Goal: Task Accomplishment & Management: Complete application form

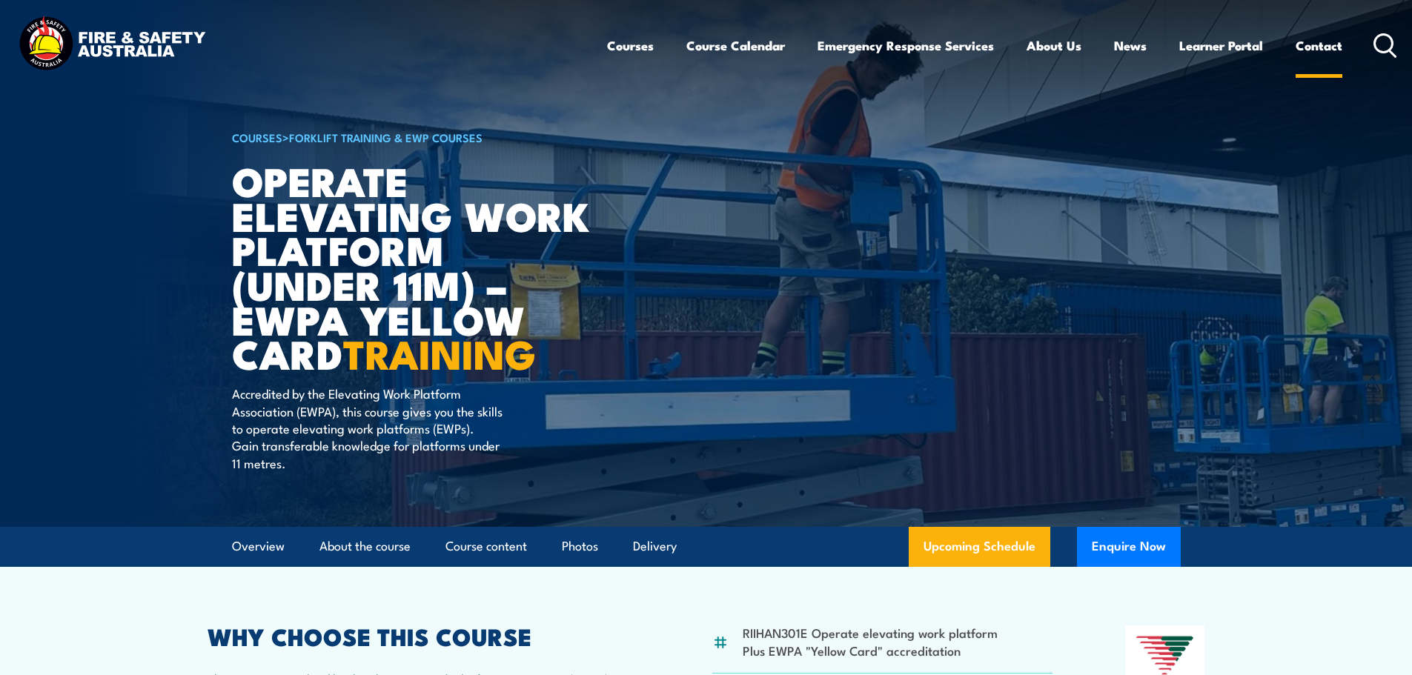
click at [1320, 50] on link "Contact" at bounding box center [1318, 45] width 47 height 39
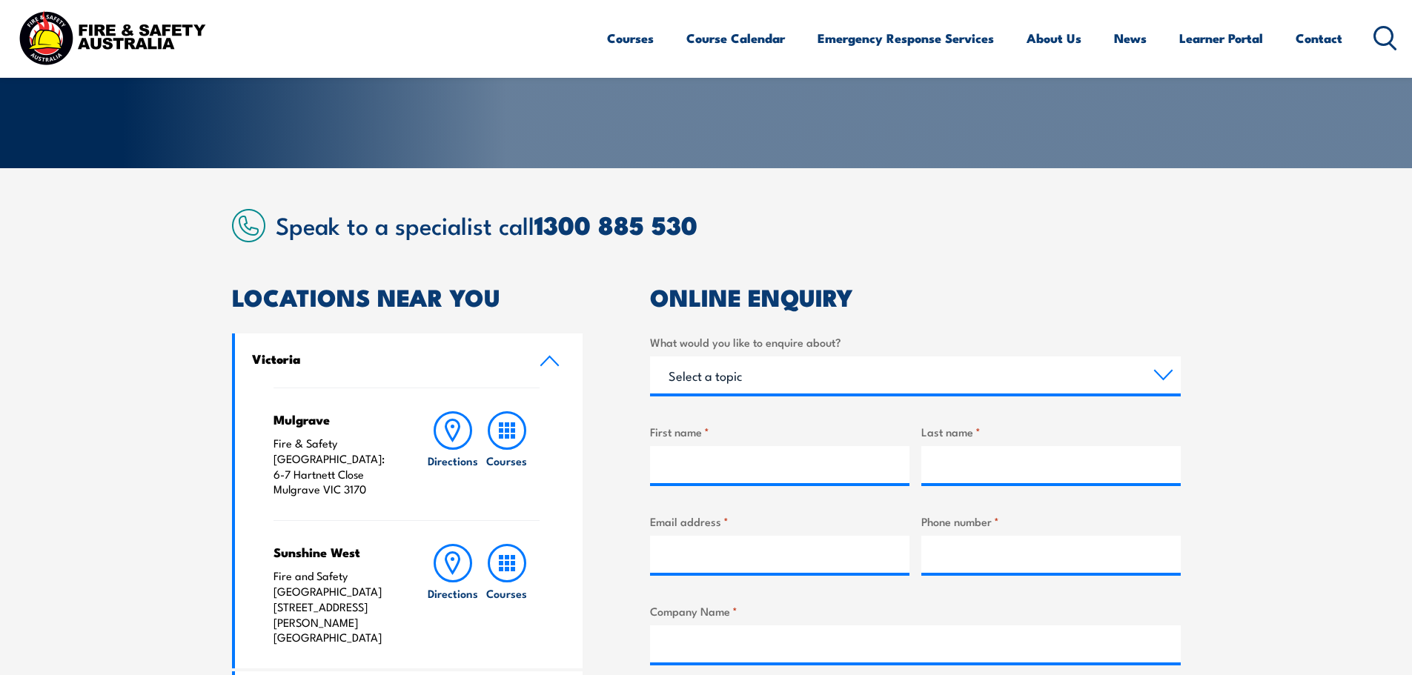
scroll to position [296, 0]
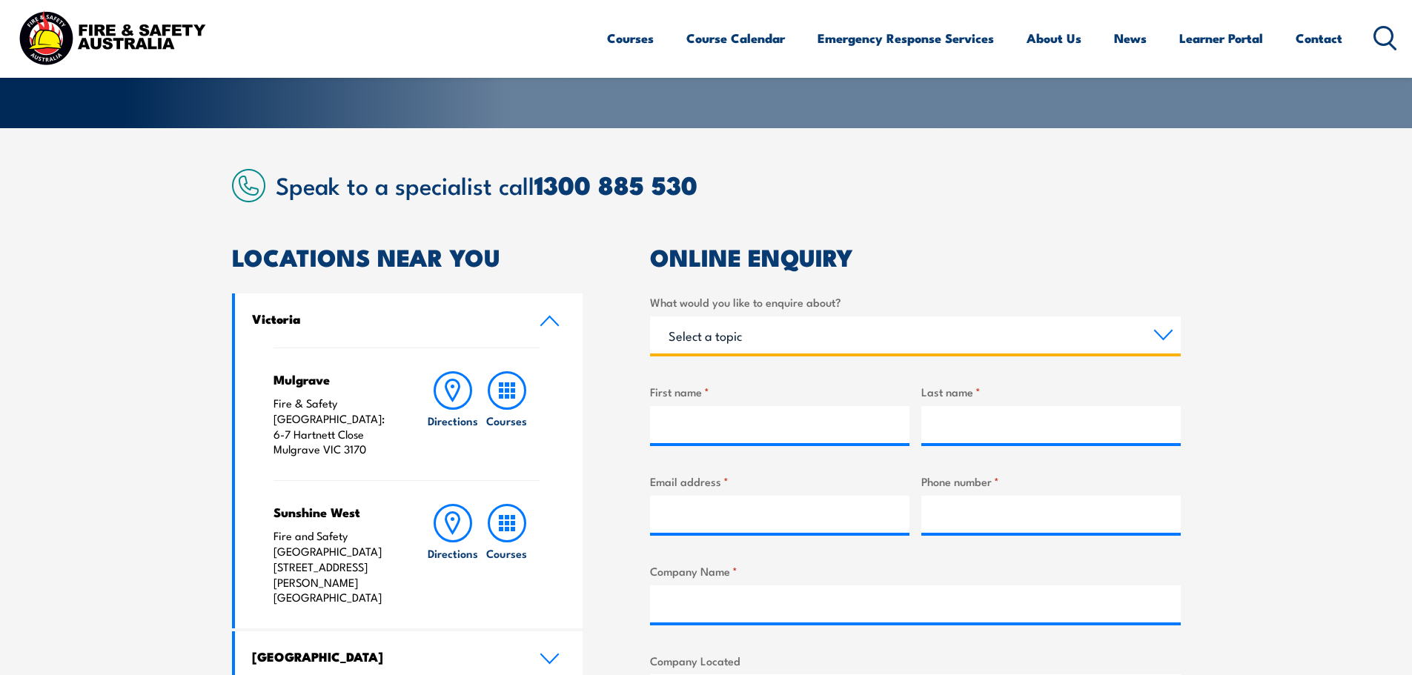
click at [1164, 339] on select "Select a topic Training Emergency Response Services General Enquiry" at bounding box center [915, 334] width 531 height 37
select select "General Enquiry"
click at [650, 316] on select "Select a topic Training Emergency Response Services General Enquiry" at bounding box center [915, 334] width 531 height 37
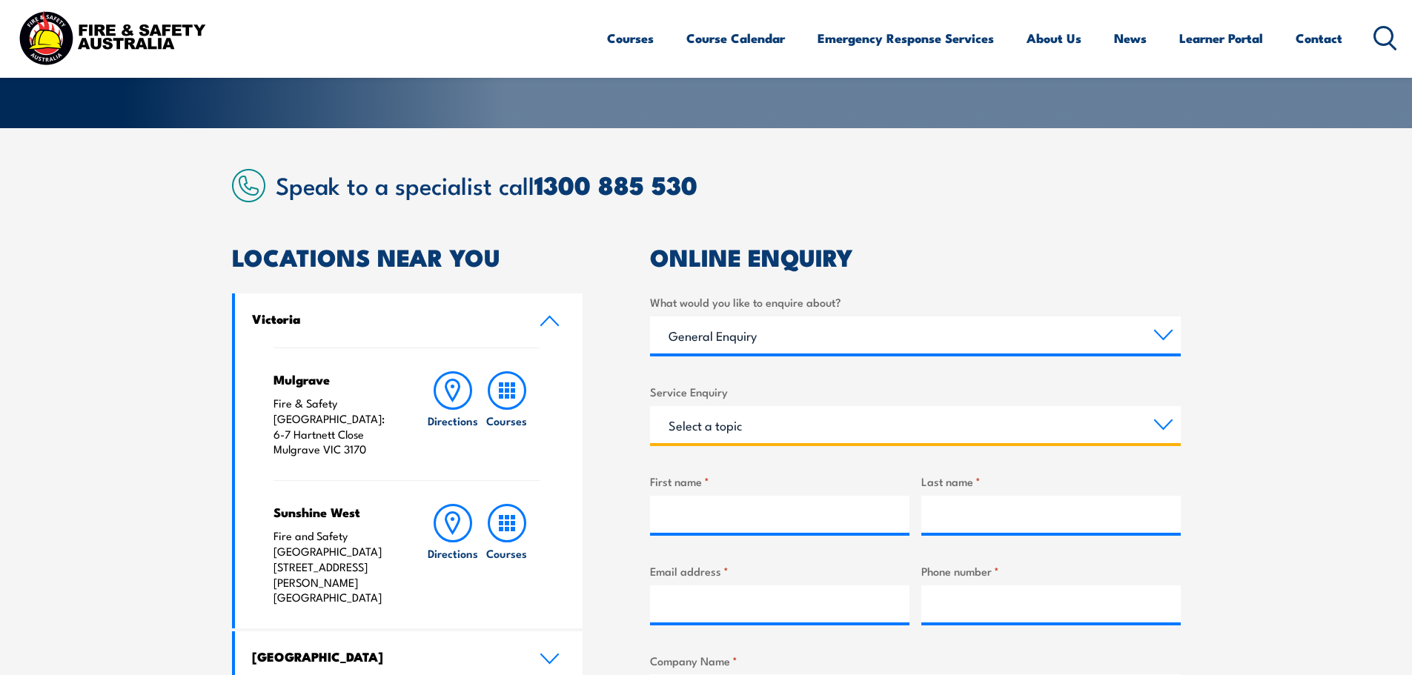
click at [1159, 419] on select "Select a topic Assistance in completing an online enrolment booking Request a c…" at bounding box center [915, 424] width 531 height 37
select select "Other"
click at [650, 406] on select "Select a topic Assistance in completing an online enrolment booking Request a c…" at bounding box center [915, 424] width 531 height 37
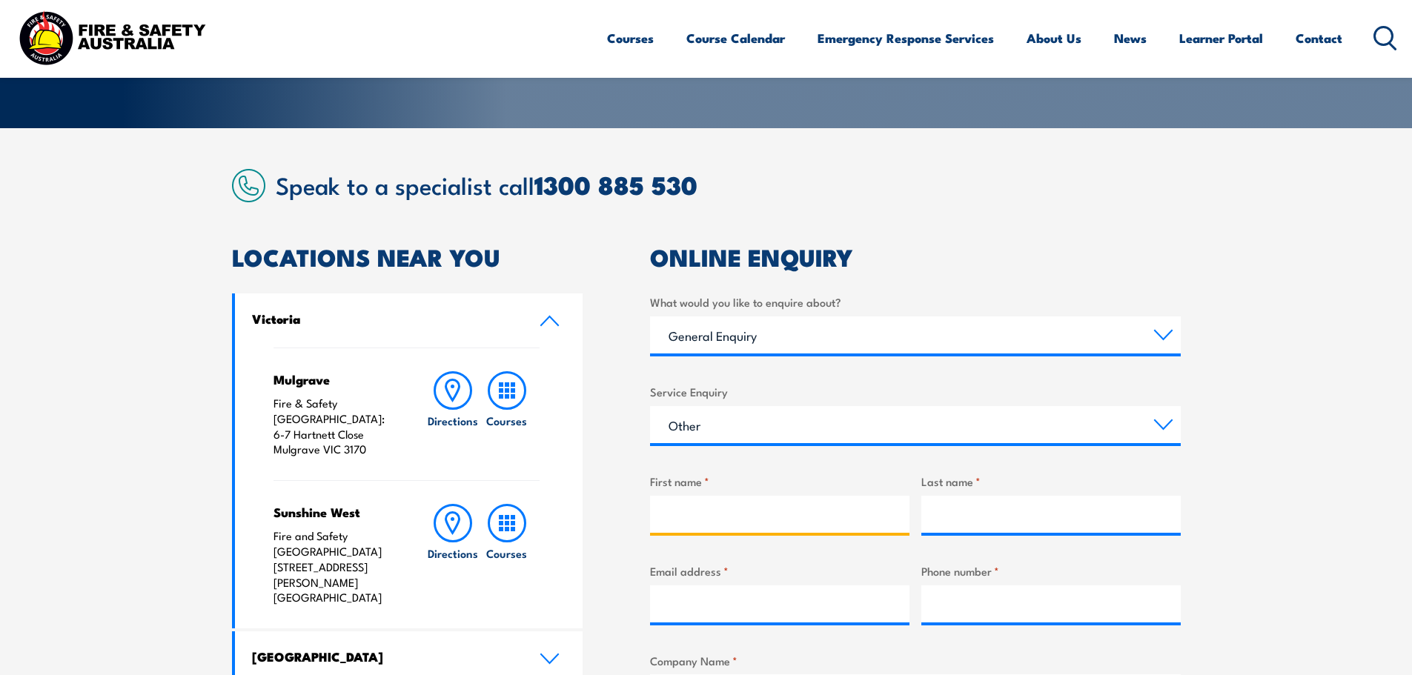
click at [670, 514] on input "First name *" at bounding box center [779, 514] width 259 height 37
type input "[PERSON_NAME]"
click at [943, 510] on input "Last name *" at bounding box center [1050, 514] width 259 height 37
type input "Stone"
click at [673, 616] on input "Email address *" at bounding box center [779, 603] width 259 height 37
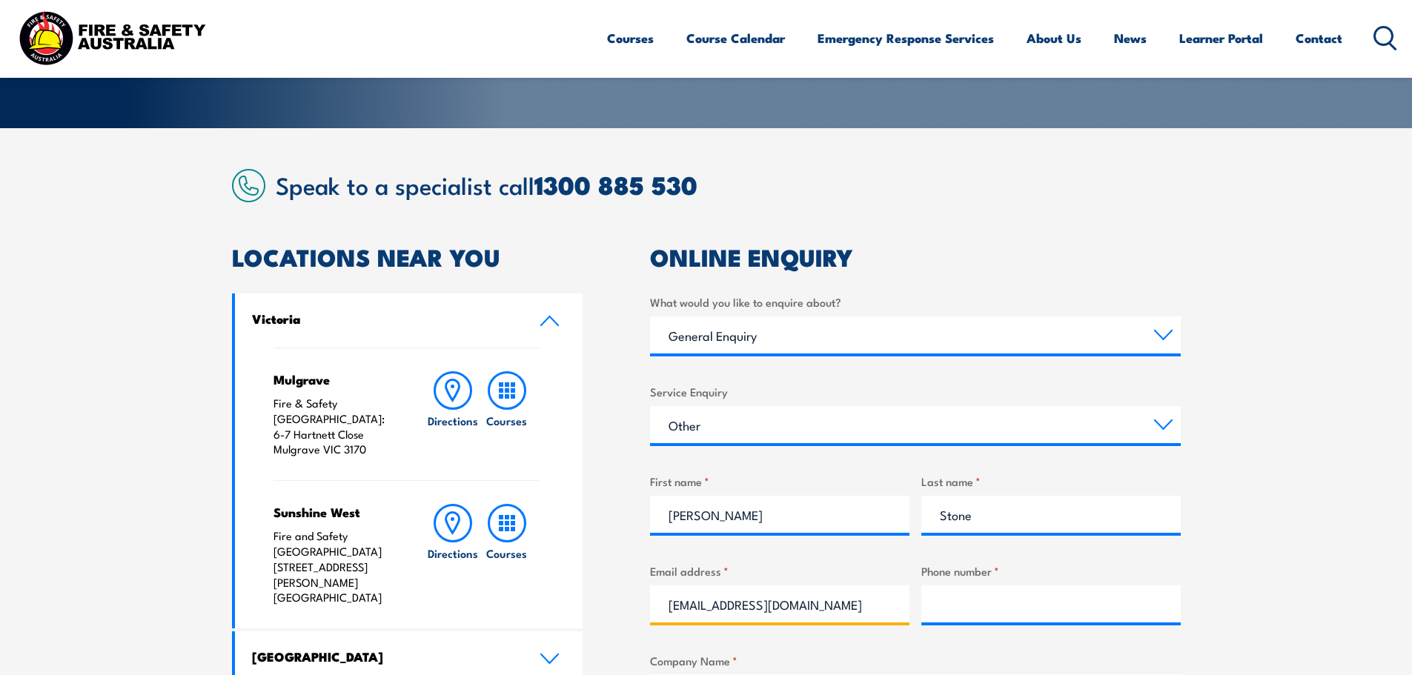
type input "[EMAIL_ADDRESS][DOMAIN_NAME]"
click at [934, 609] on input "Phone number *" at bounding box center [1050, 603] width 259 height 37
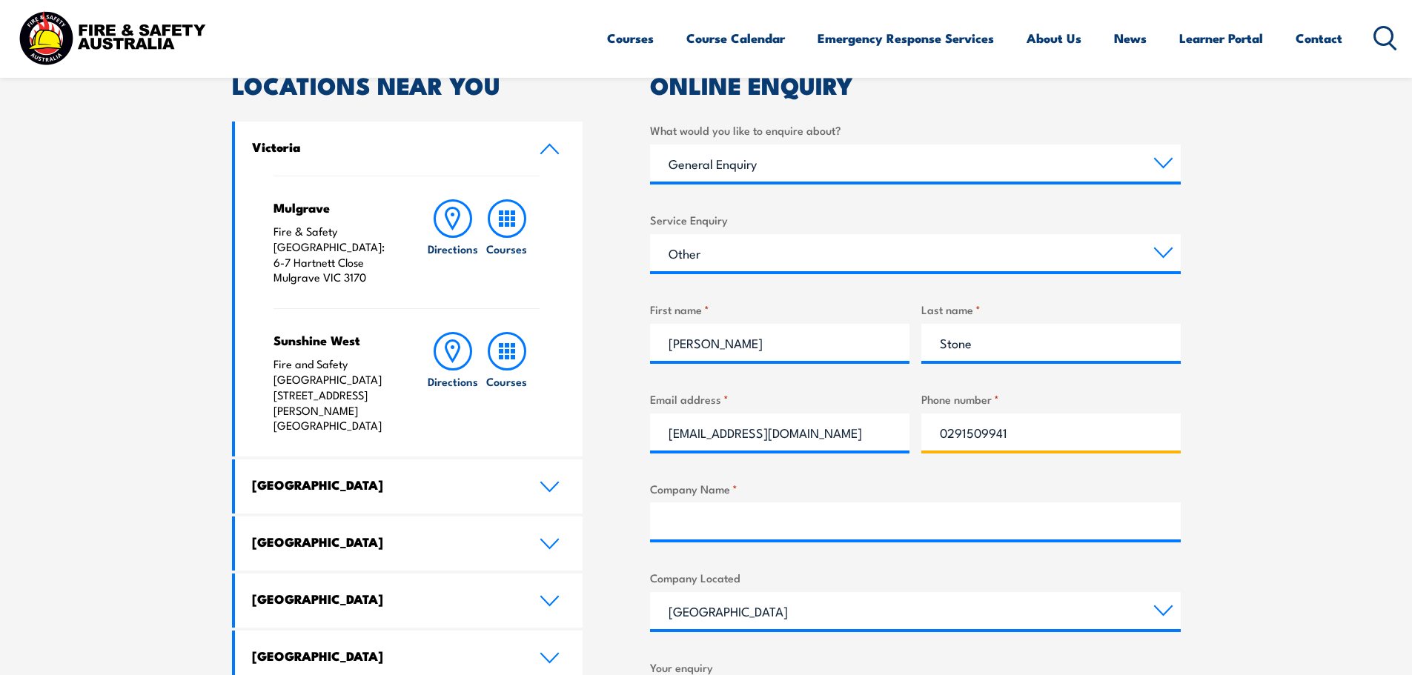
scroll to position [519, 0]
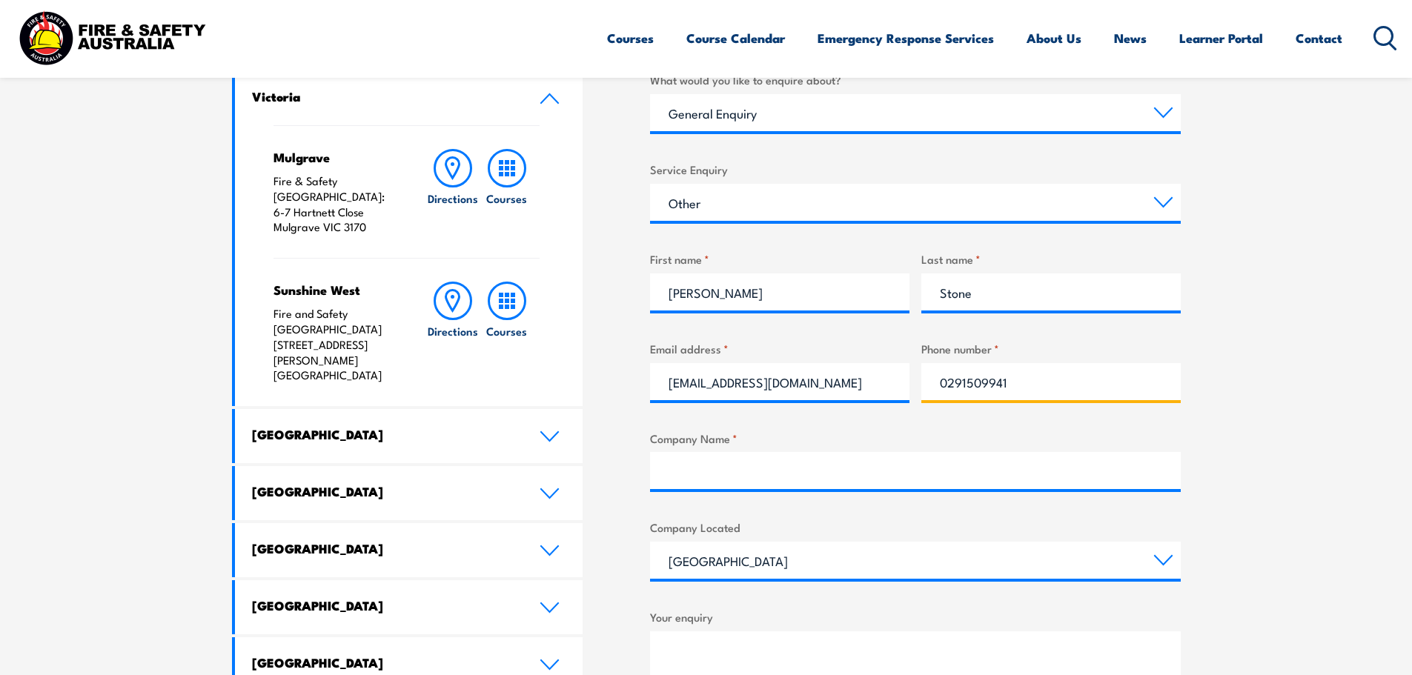
type input "0291509941"
click at [679, 479] on input "Company Name *" at bounding box center [915, 470] width 531 height 37
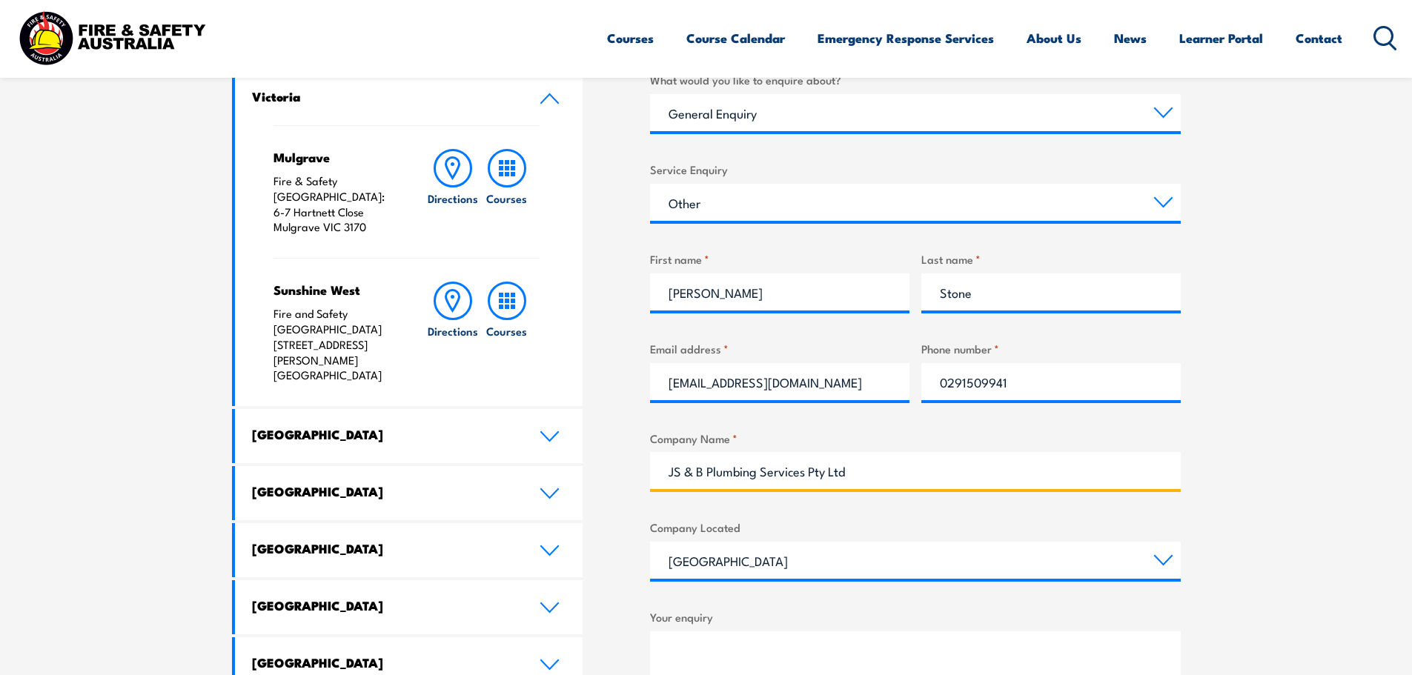
scroll to position [667, 0]
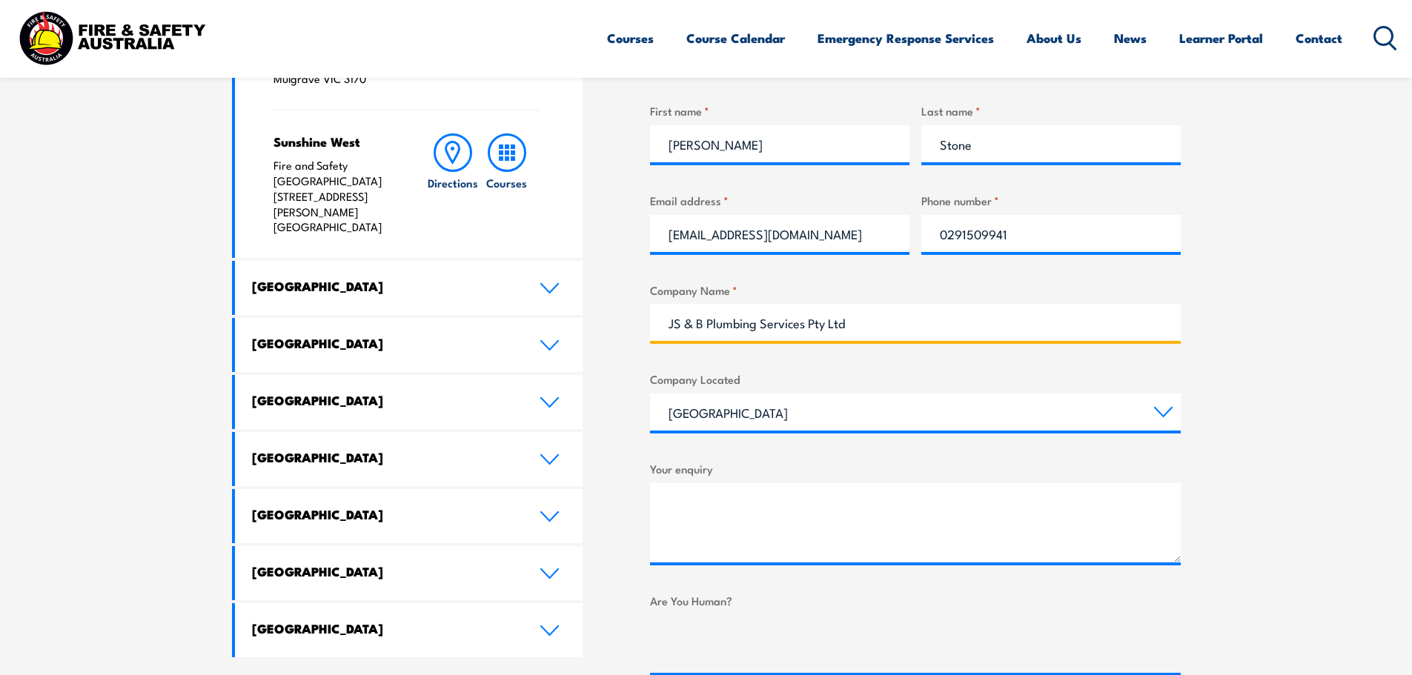
type input "JS & B Plumbing Services Pty Ltd"
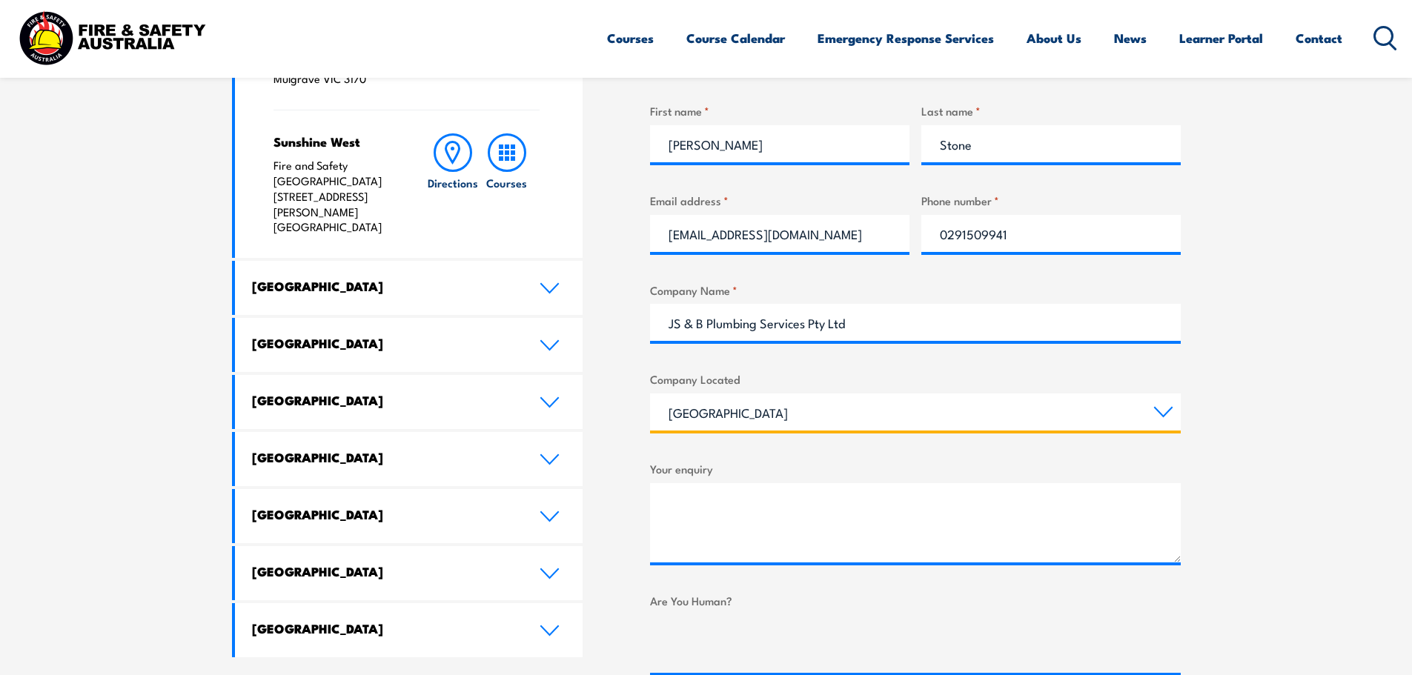
click at [1168, 416] on select "[GEOGRAPHIC_DATA] [GEOGRAPHIC_DATA] [GEOGRAPHIC_DATA] [GEOGRAPHIC_DATA] [GEOGRA…" at bounding box center [915, 411] width 531 height 37
select select "[GEOGRAPHIC_DATA]"
click at [650, 393] on select "[GEOGRAPHIC_DATA] [GEOGRAPHIC_DATA] [GEOGRAPHIC_DATA] [GEOGRAPHIC_DATA] [GEOGRA…" at bounding box center [915, 411] width 531 height 37
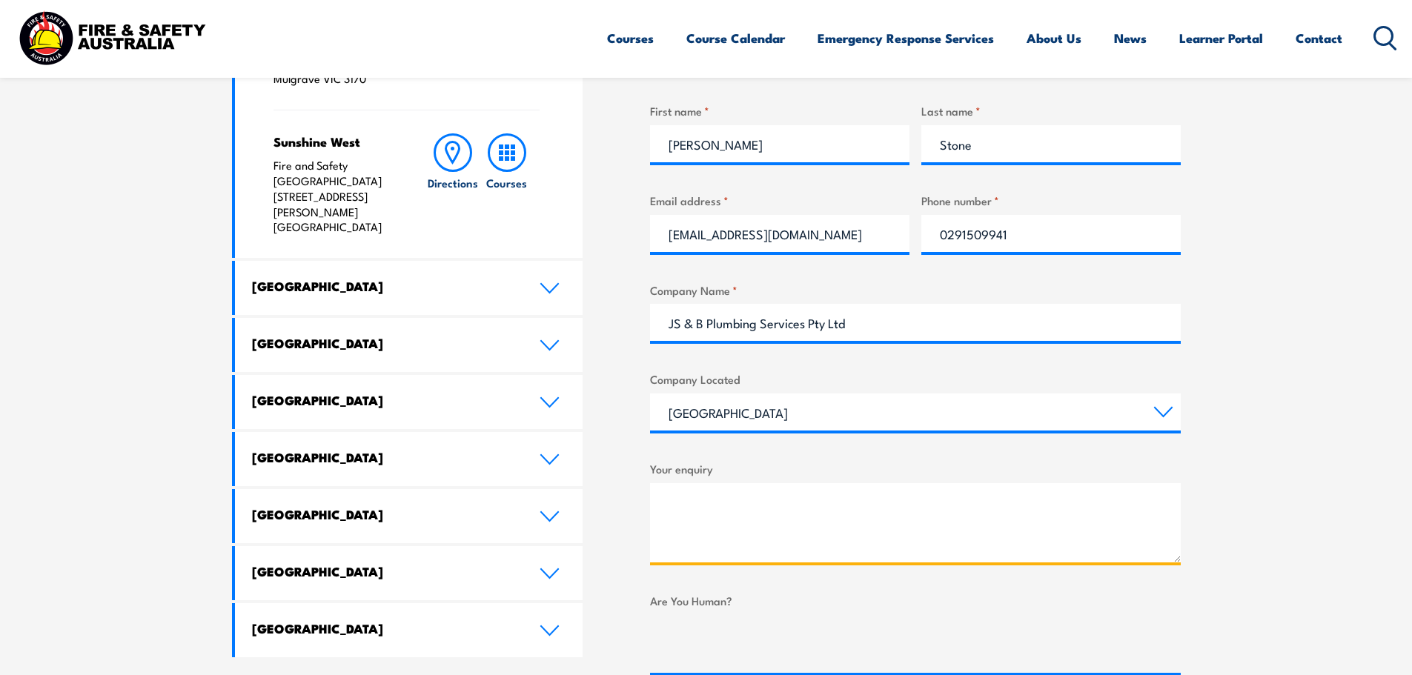
click at [669, 499] on textarea "Your enquiry" at bounding box center [915, 522] width 531 height 79
drag, startPoint x: 788, startPoint y: 504, endPoint x: 665, endPoint y: 509, distance: 122.4
click at [665, 509] on textarea "One of our employees" at bounding box center [915, 522] width 531 height 79
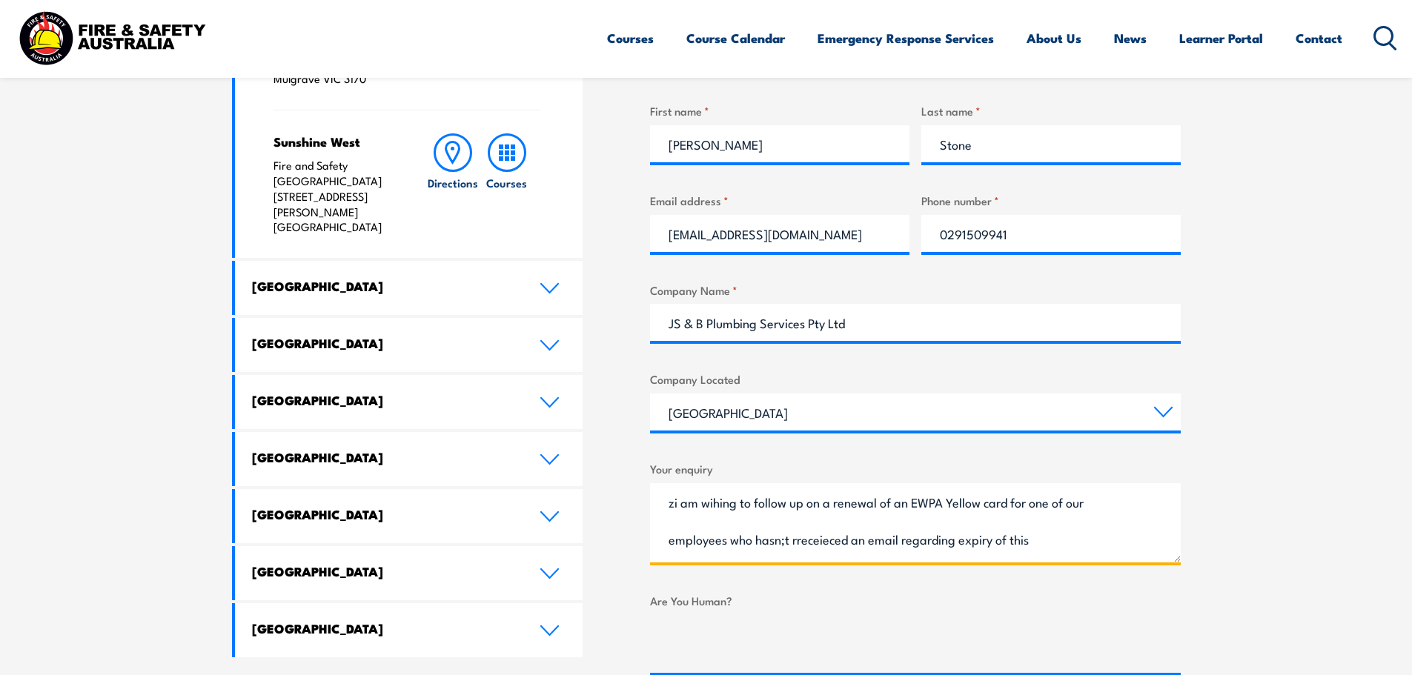
click at [711, 502] on textarea "zi am wihing to follow up on a renewal of an EWPA Yellow card for one of our em…" at bounding box center [915, 522] width 531 height 79
click at [674, 505] on textarea "zi am wishing to follow up on a renewal of an EWPA Yellow card for one of our e…" at bounding box center [915, 522] width 531 height 79
drag, startPoint x: 849, startPoint y: 539, endPoint x: 758, endPoint y: 544, distance: 91.2
click at [758, 544] on textarea "I am wishing to follow up on a renewal of an EWPA Yellow card for one of our em…" at bounding box center [915, 522] width 531 height 79
click at [1019, 539] on textarea "I am wishing to follow up on a renewal of an EWPA Yellow card for one of our em…" at bounding box center [915, 522] width 531 height 79
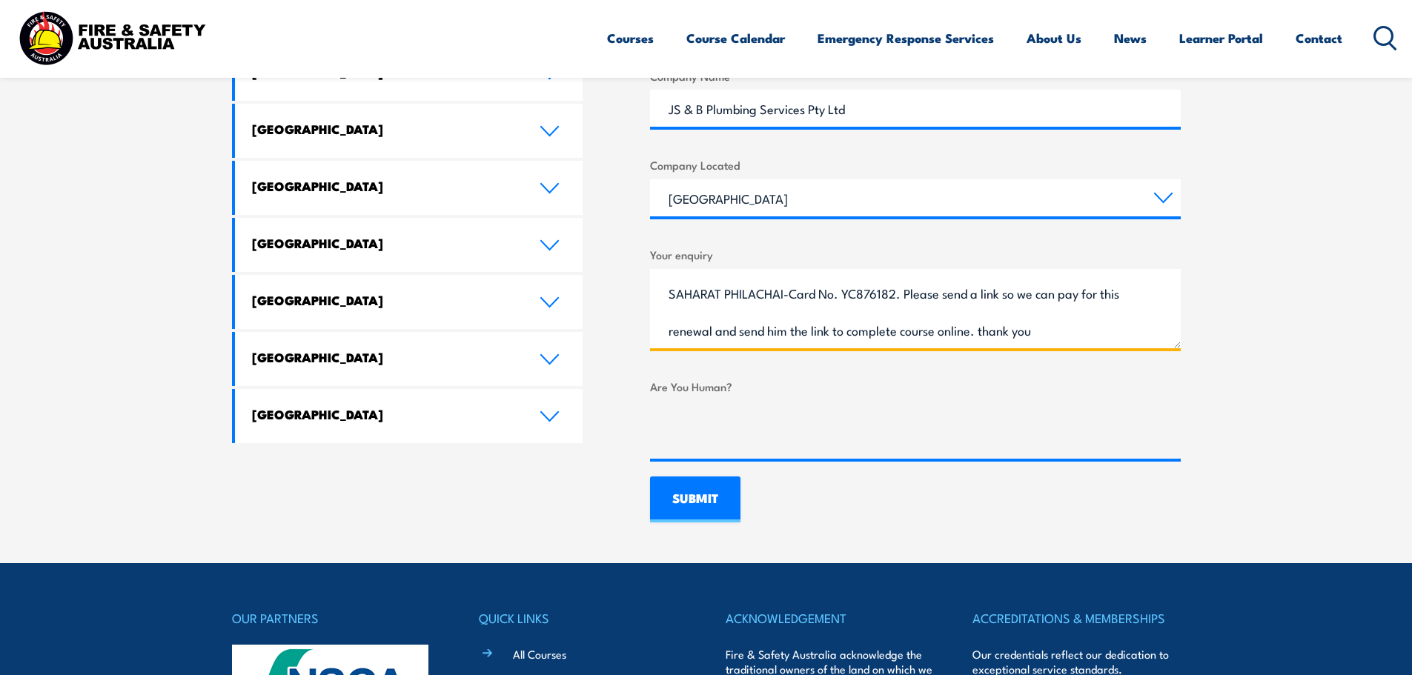
scroll to position [889, 0]
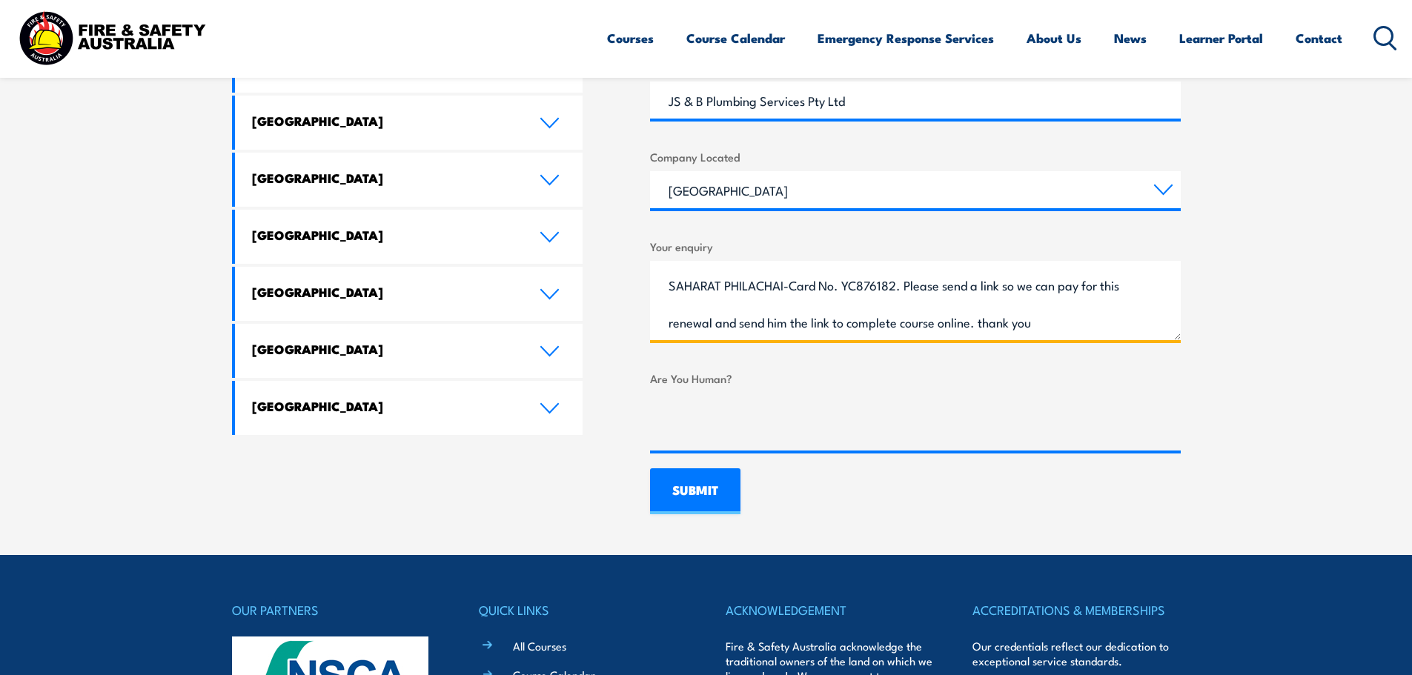
type textarea "I am wishing to follow up on a renewal of an EWPA Yellow card for one of our em…"
click at [694, 484] on input "SUBMIT" at bounding box center [695, 491] width 90 height 46
